Goal: Task Accomplishment & Management: Complete application form

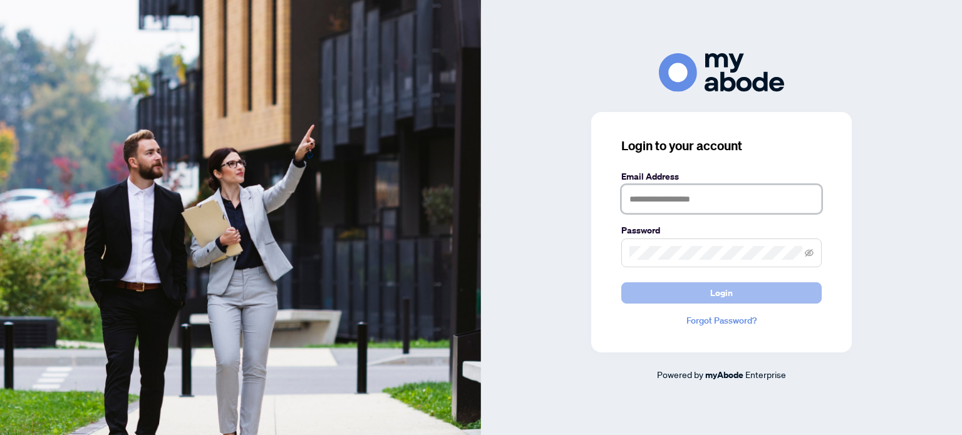
type input "**********"
click at [715, 296] on span "Login" at bounding box center [721, 293] width 23 height 20
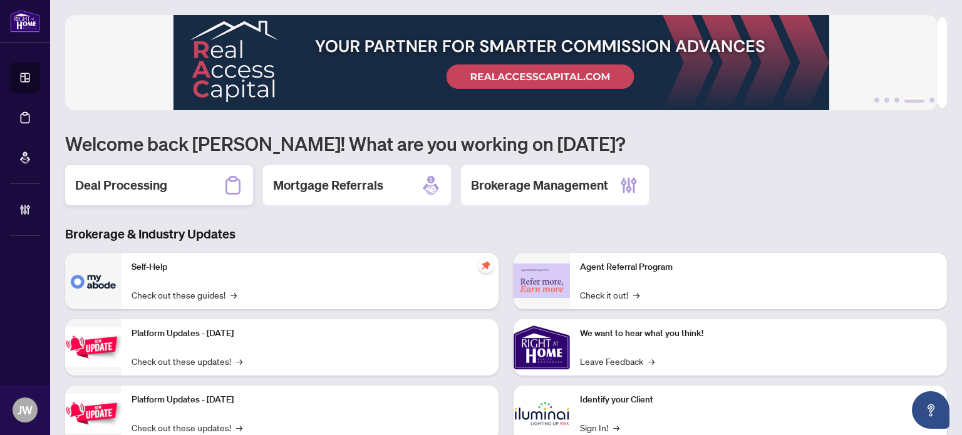
click at [208, 180] on div "Deal Processing" at bounding box center [159, 185] width 188 height 40
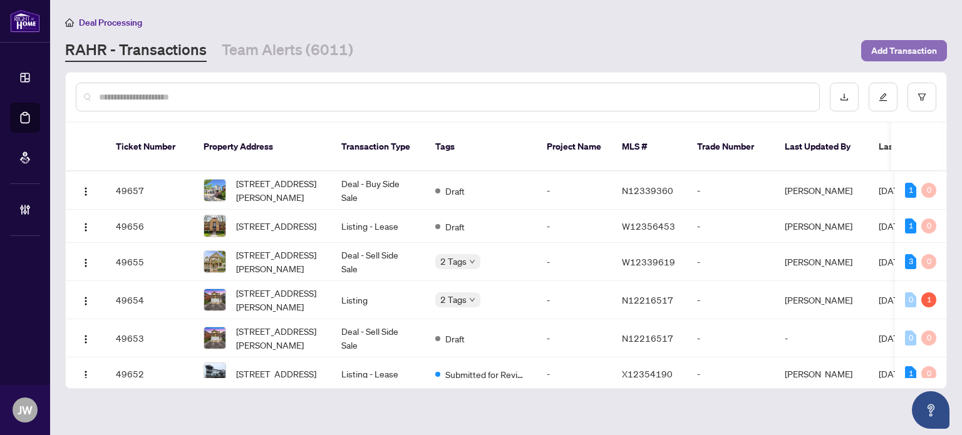
click at [909, 44] on span "Add Transaction" at bounding box center [904, 51] width 66 height 20
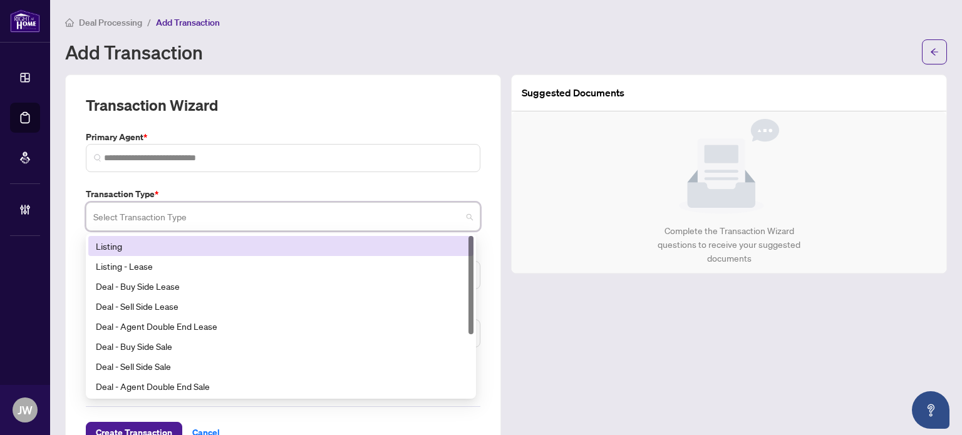
click at [244, 221] on input "search" at bounding box center [277, 219] width 368 height 28
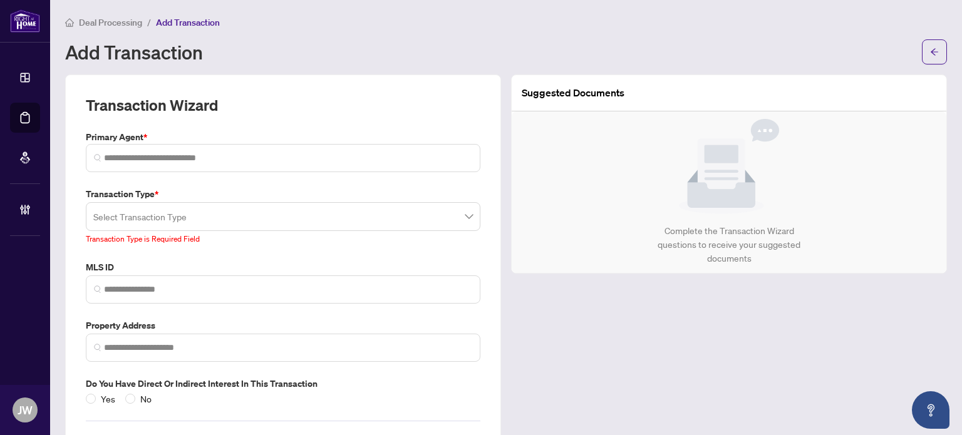
click at [193, 181] on div "Transaction Wizard Primary Agent * Transaction Type * Select Transaction Type 1…" at bounding box center [283, 276] width 395 height 363
click at [158, 205] on input "search" at bounding box center [277, 219] width 368 height 28
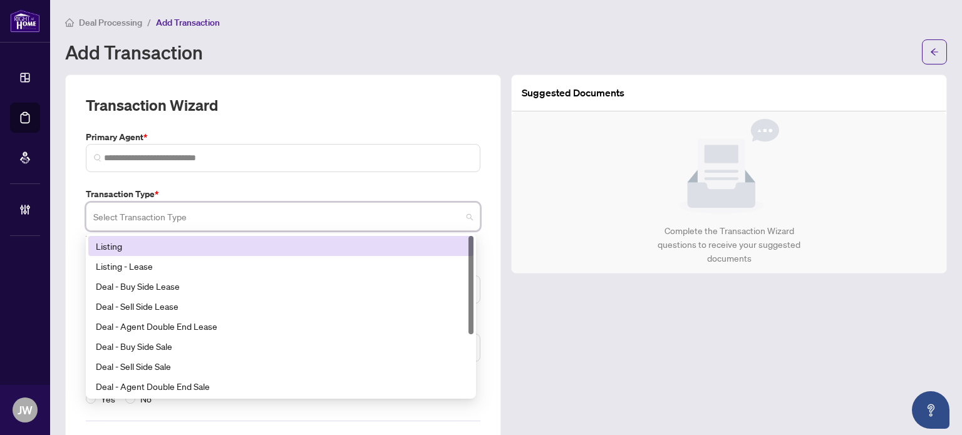
click at [133, 251] on div "Listing" at bounding box center [281, 246] width 370 height 14
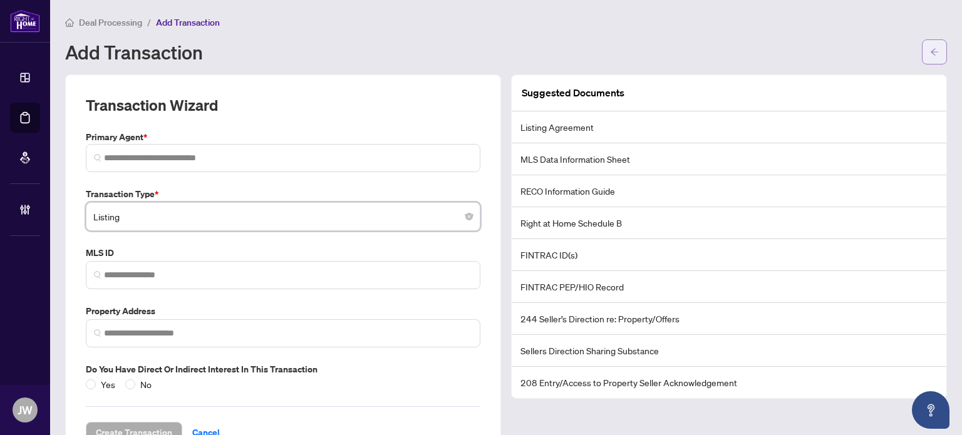
click at [922, 46] on button "button" at bounding box center [934, 51] width 25 height 25
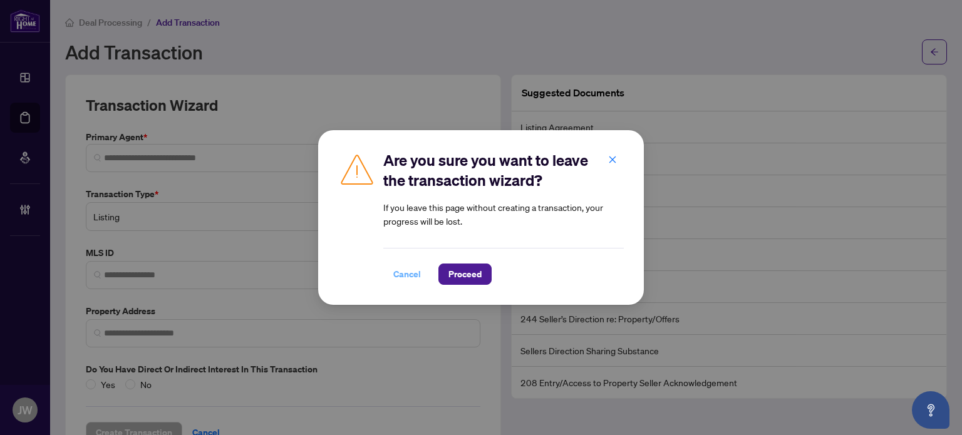
click at [413, 272] on span "Cancel" at bounding box center [407, 274] width 28 height 20
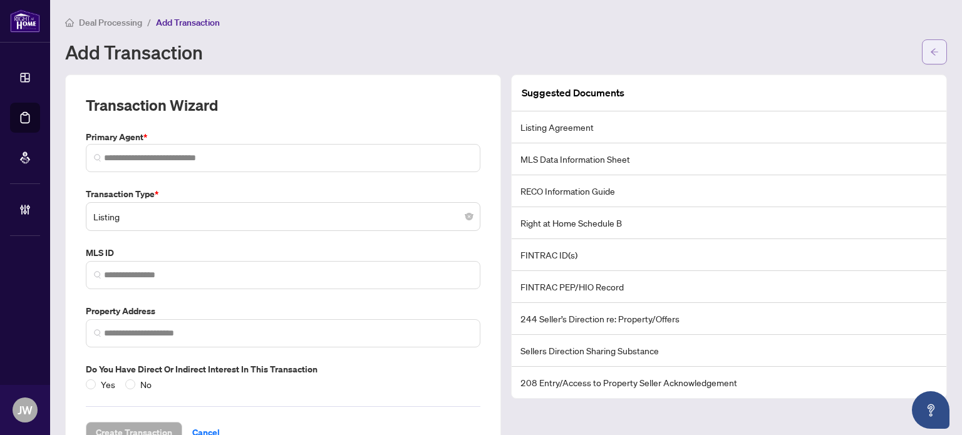
click at [930, 48] on icon "arrow-left" at bounding box center [934, 52] width 9 height 9
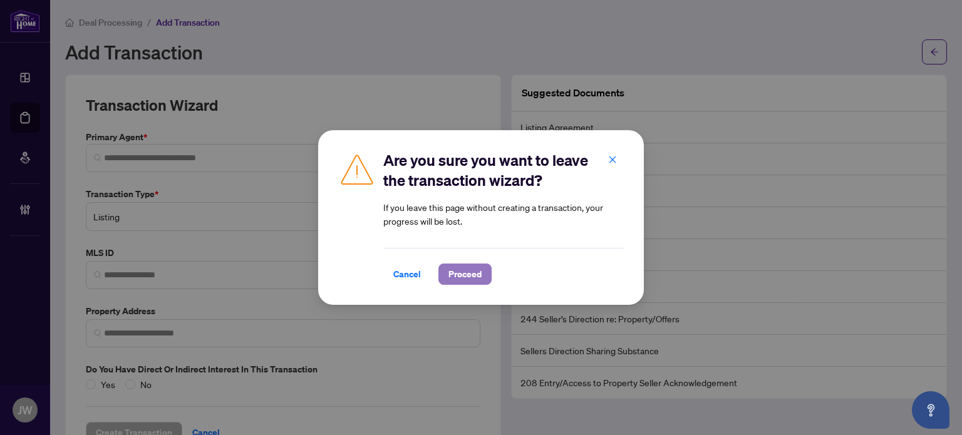
click at [453, 279] on span "Proceed" at bounding box center [464, 274] width 33 height 20
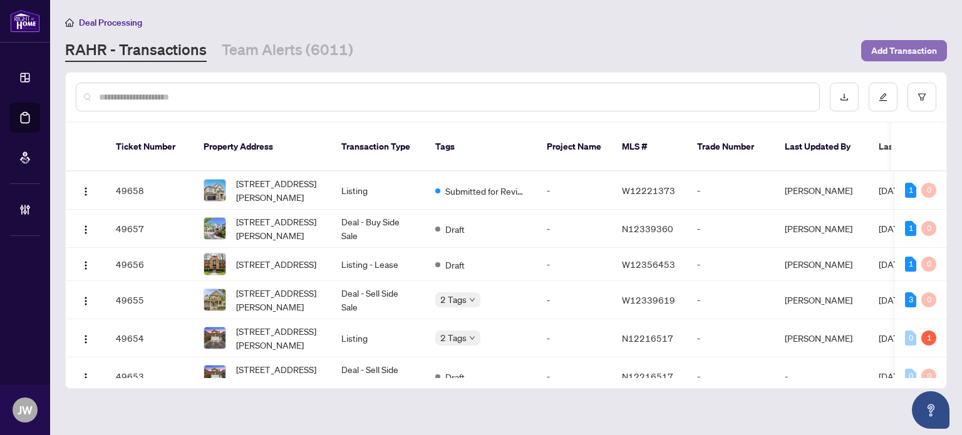
click at [938, 49] on button "Add Transaction" at bounding box center [904, 50] width 86 height 21
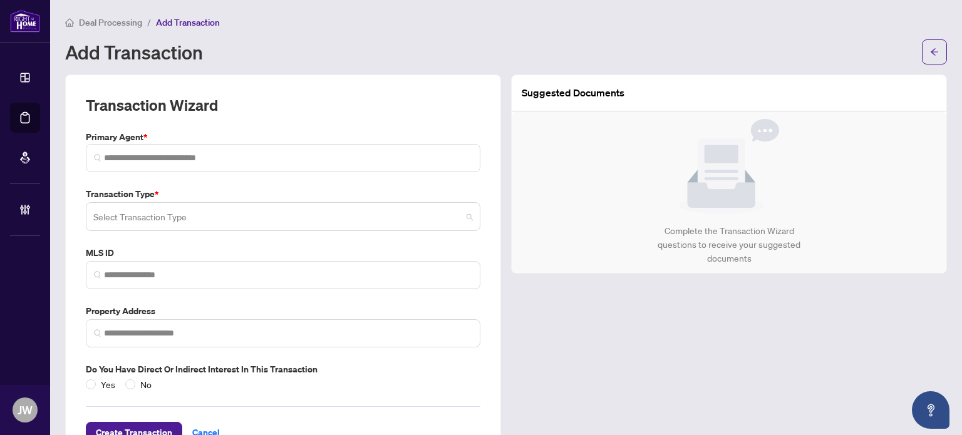
click at [173, 215] on input "search" at bounding box center [277, 219] width 368 height 28
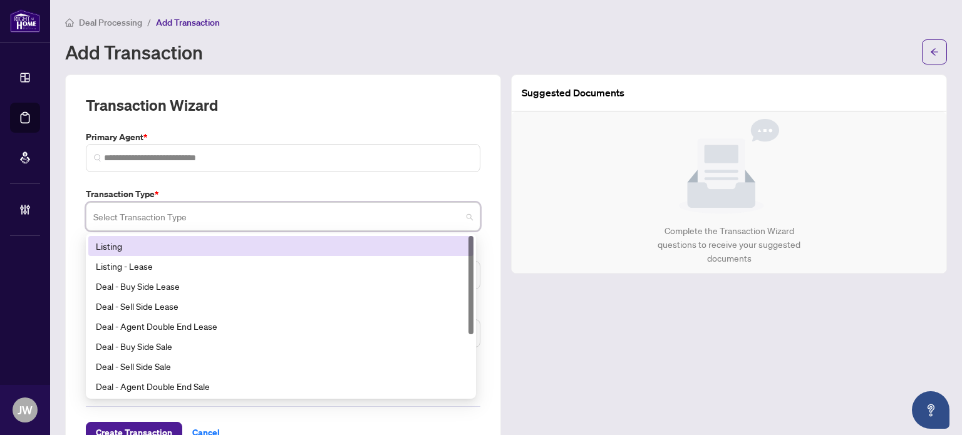
click at [113, 249] on div "Listing" at bounding box center [281, 246] width 370 height 14
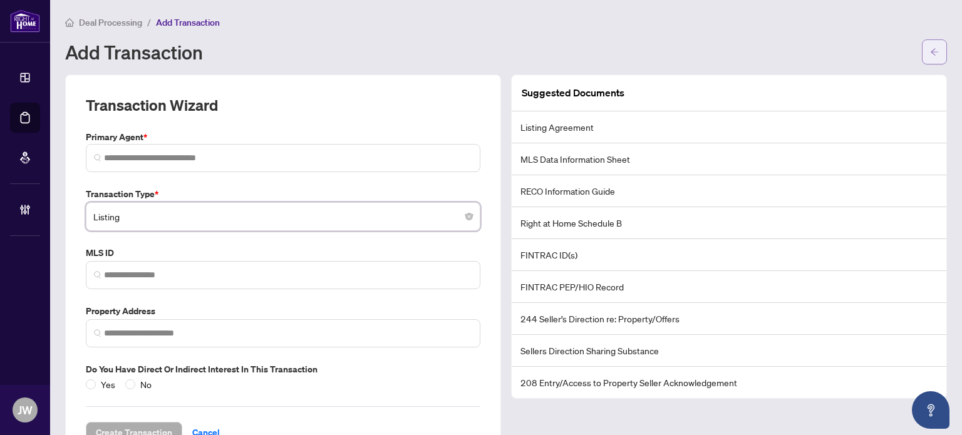
click at [930, 51] on icon "arrow-left" at bounding box center [934, 52] width 9 height 9
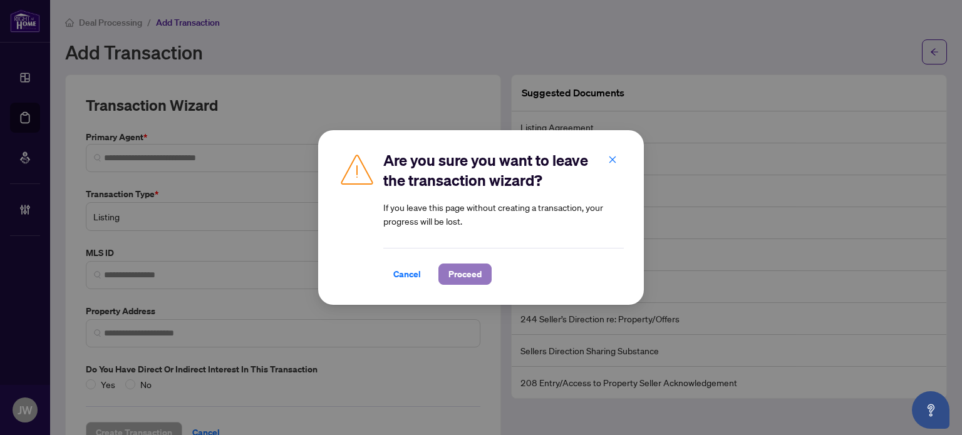
click at [465, 275] on span "Proceed" at bounding box center [464, 274] width 33 height 20
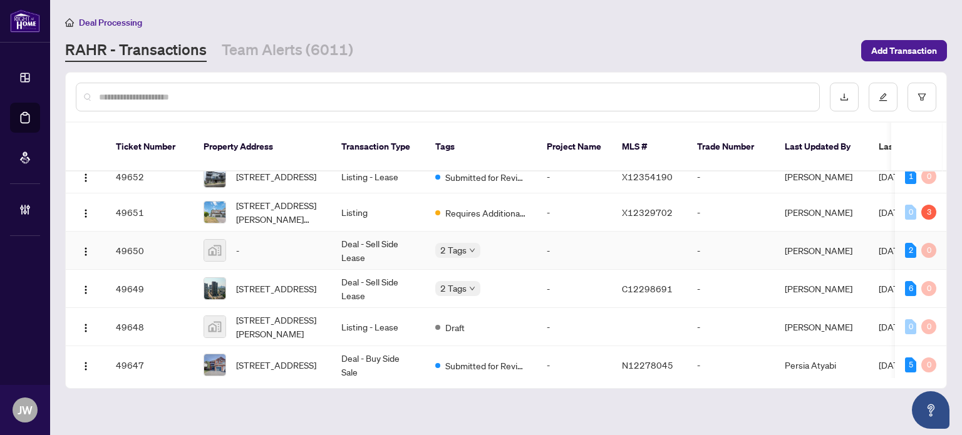
scroll to position [251, 0]
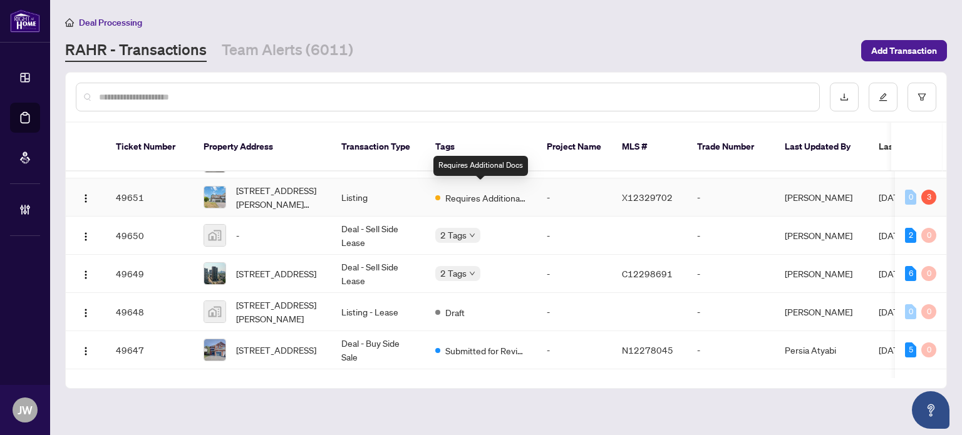
click at [468, 194] on span "Requires Additional Docs" at bounding box center [485, 198] width 81 height 14
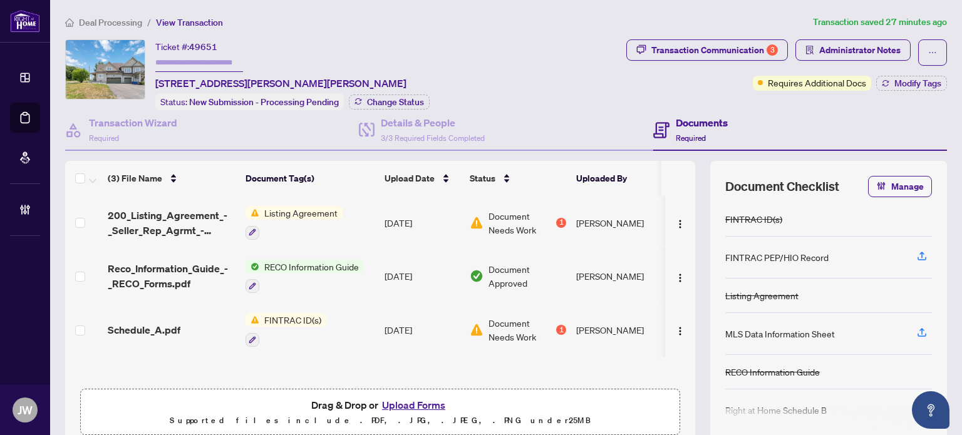
click at [304, 210] on span "Listing Agreement" at bounding box center [300, 213] width 83 height 14
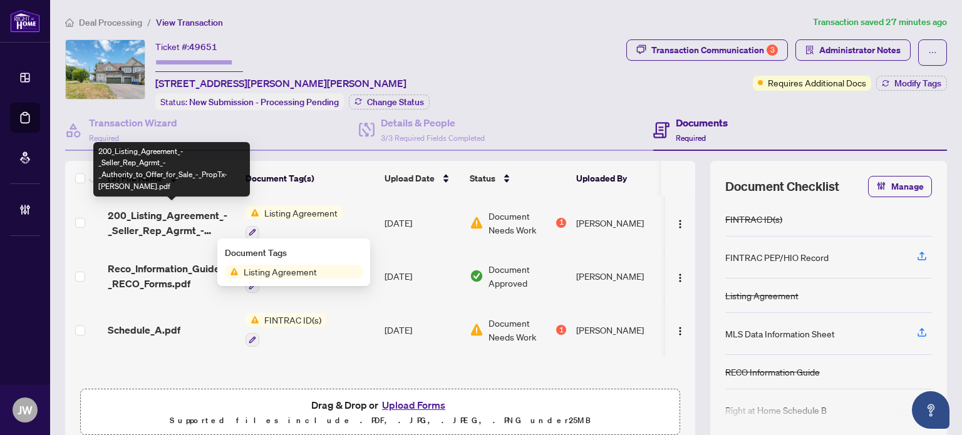
click at [130, 215] on span "200_Listing_Agreement_-_Seller_Rep_Agrmt_-_Authority_to_Offer_for_Sale_-_PropTx…" at bounding box center [172, 223] width 128 height 30
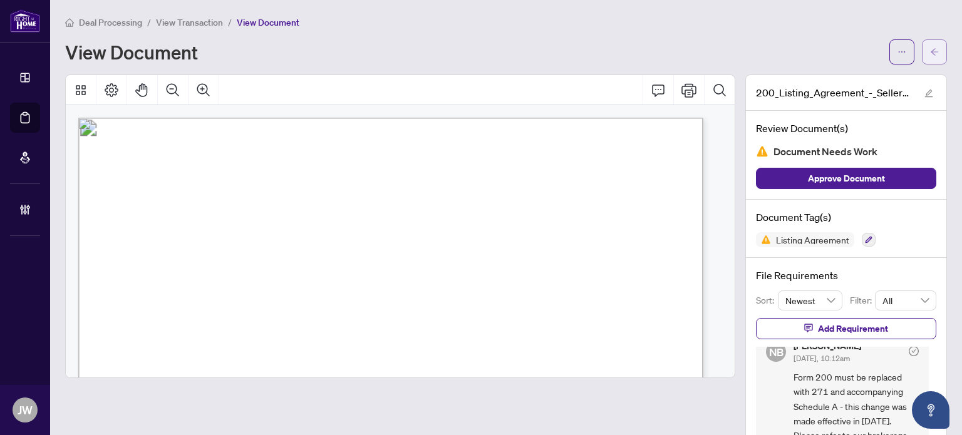
click at [930, 48] on icon "arrow-left" at bounding box center [934, 52] width 9 height 9
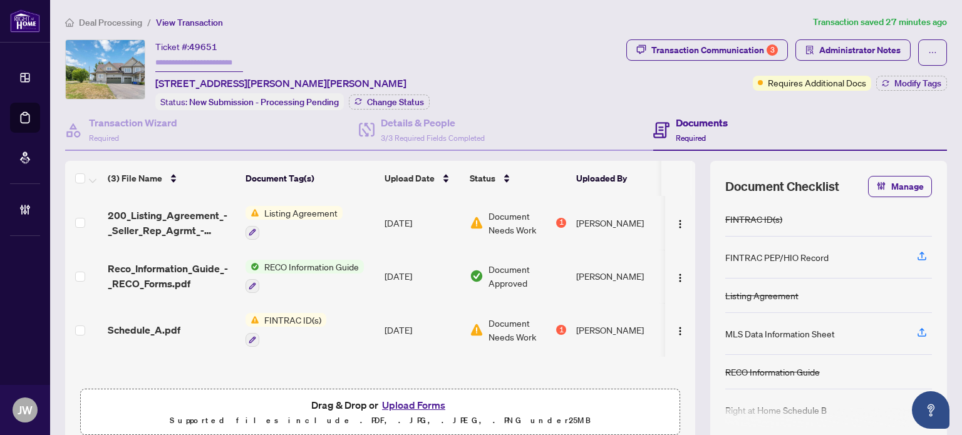
click at [130, 19] on span "Deal Processing" at bounding box center [110, 22] width 63 height 11
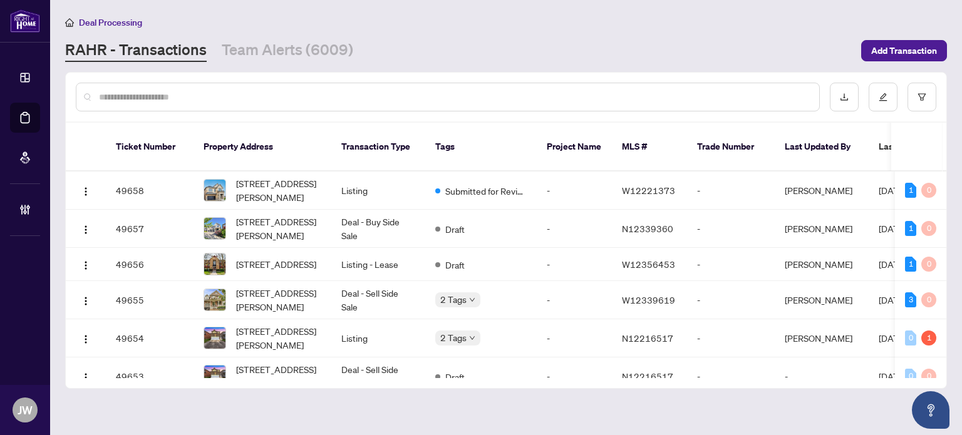
click at [722, 60] on div "[PERSON_NAME] - Transactions Team Alerts (6009)" at bounding box center [459, 50] width 789 height 23
